Goal: Check status: Check status

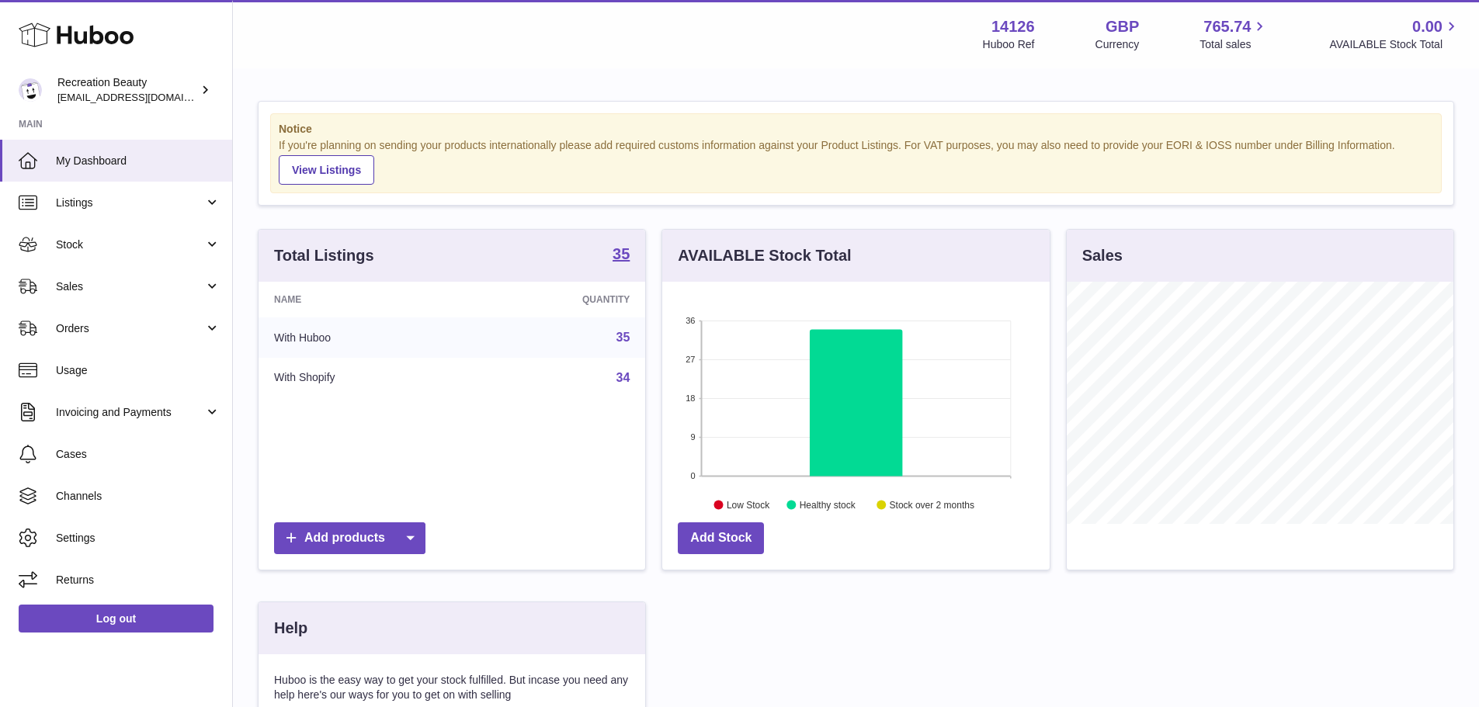
scroll to position [242, 387]
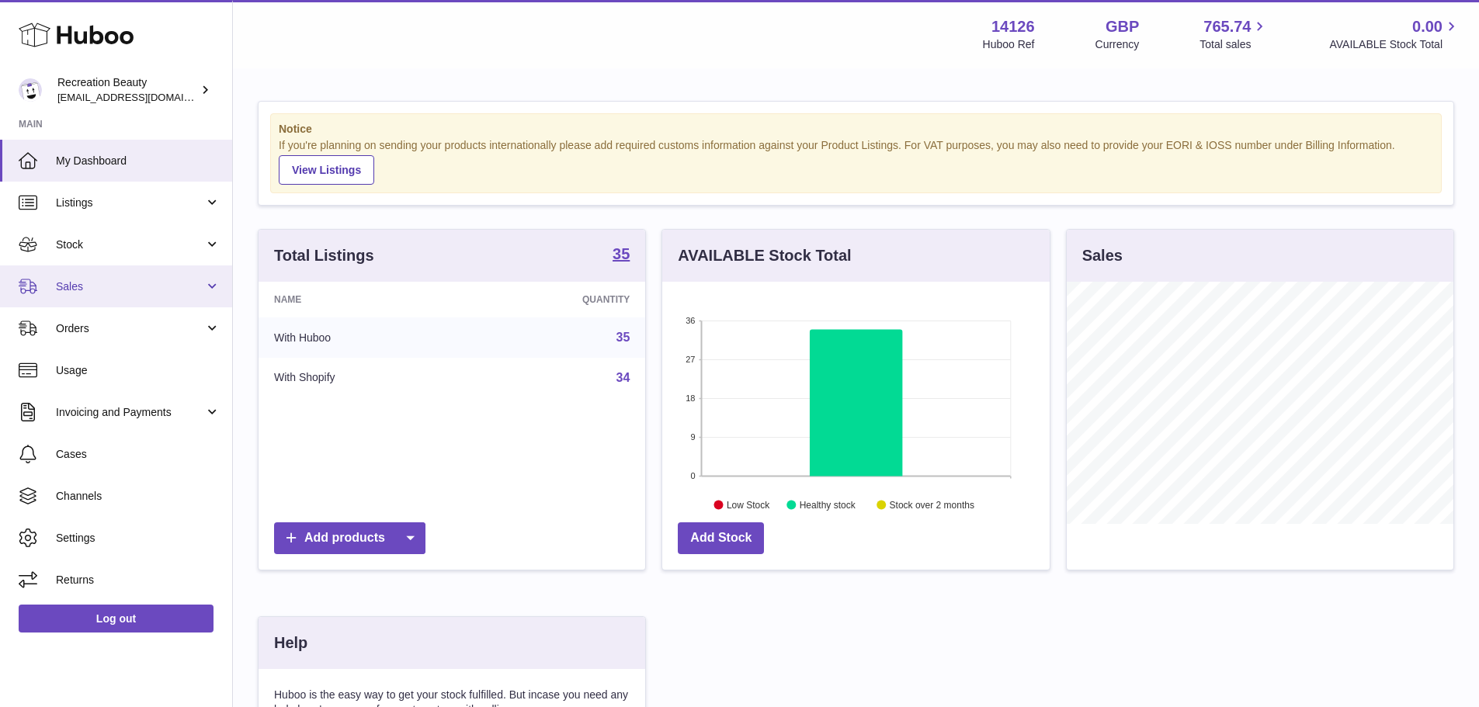
drag, startPoint x: 169, startPoint y: 289, endPoint x: 158, endPoint y: 297, distance: 14.0
click at [169, 289] on span "Sales" at bounding box center [130, 287] width 148 height 15
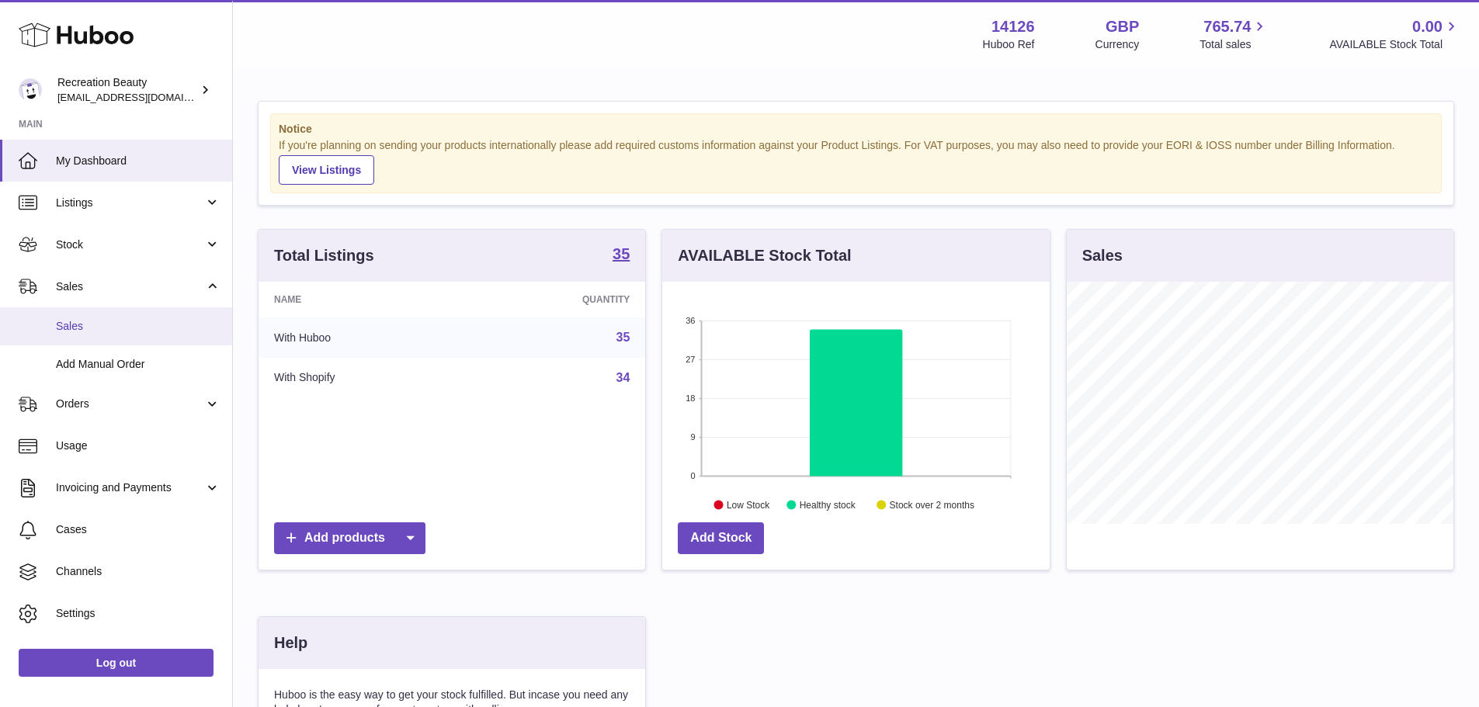
click at [149, 318] on link "Sales" at bounding box center [116, 326] width 232 height 38
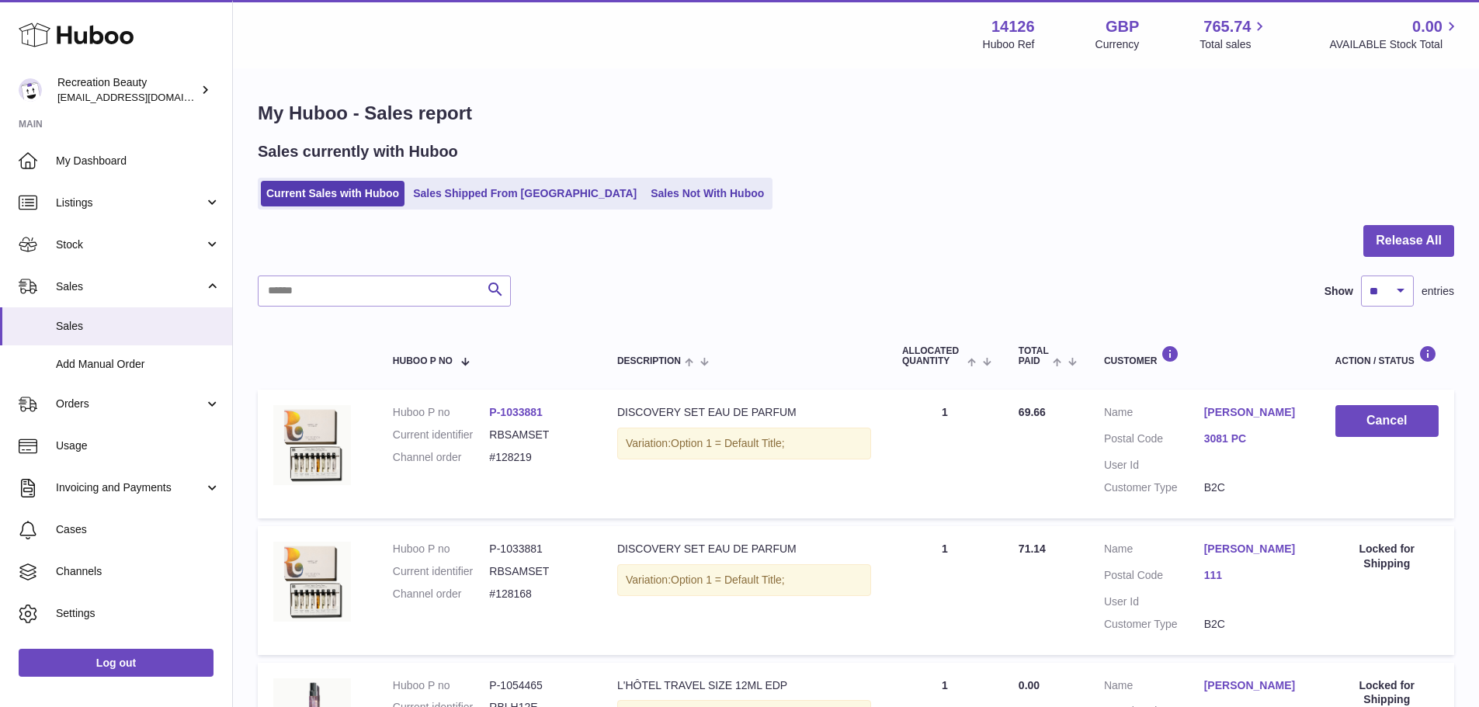
click at [531, 206] on link "Sales Shipped From [GEOGRAPHIC_DATA]" at bounding box center [525, 194] width 234 height 26
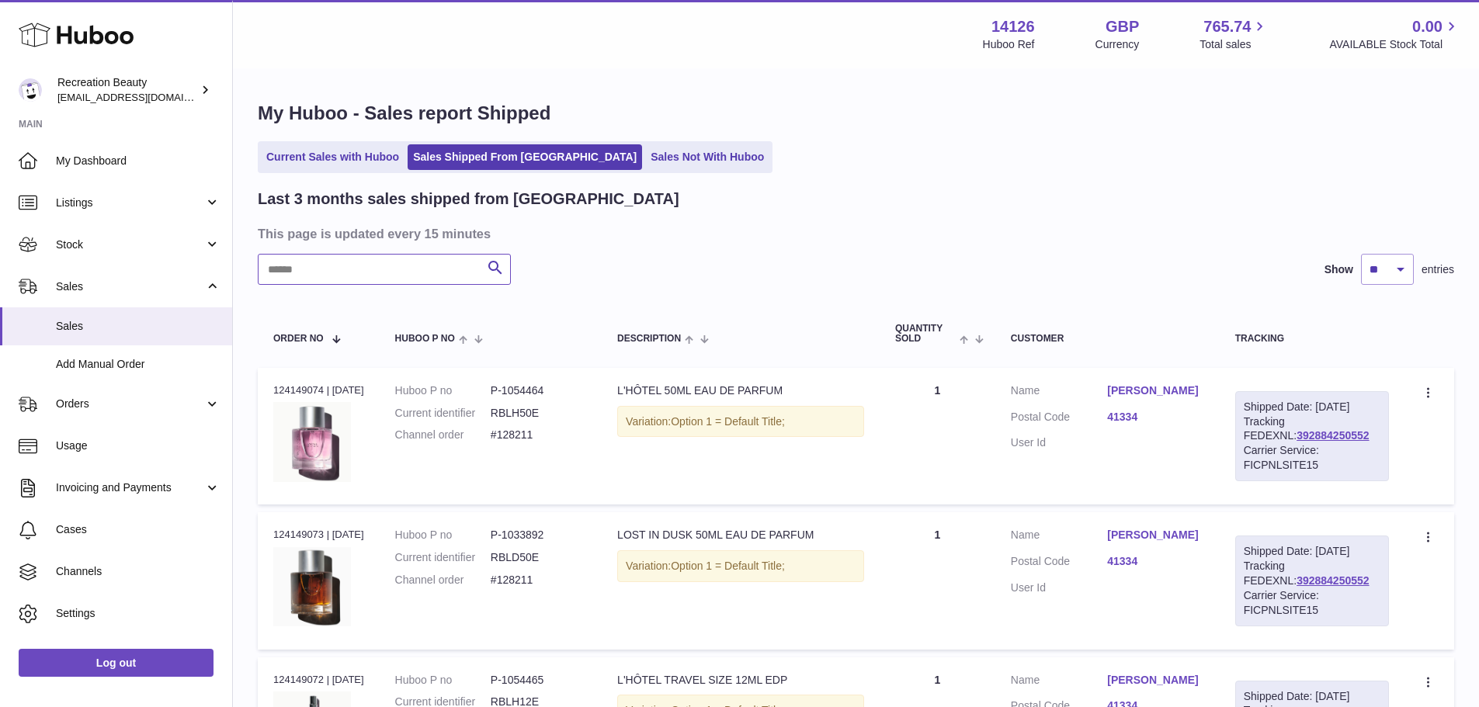
click at [433, 274] on input "text" at bounding box center [384, 269] width 253 height 31
type input "******"
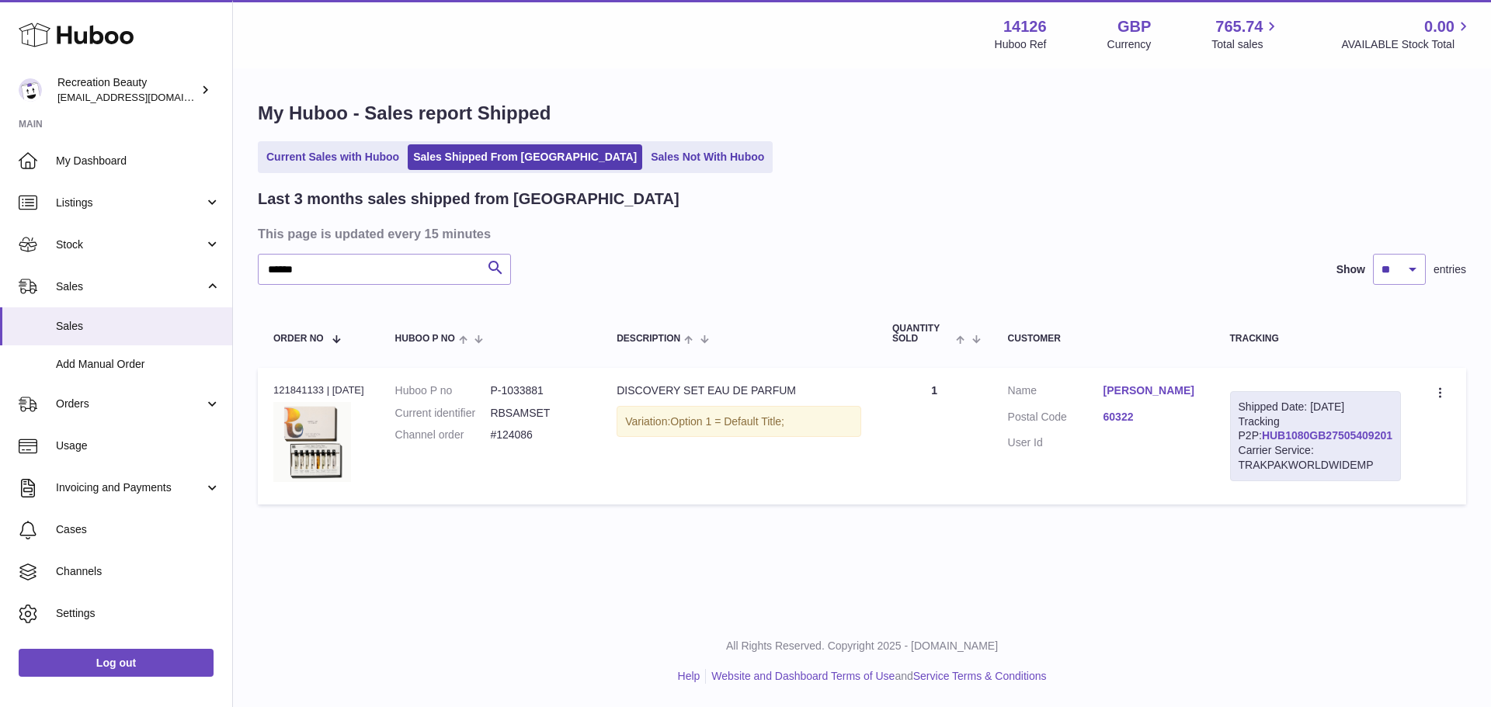
click at [1386, 442] on link "HUB1080GB27505409201" at bounding box center [1327, 435] width 130 height 12
